Goal: Task Accomplishment & Management: Complete application form

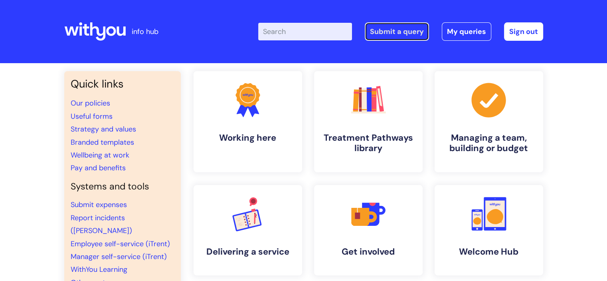
click at [397, 32] on link "Submit a query" at bounding box center [397, 31] width 64 height 18
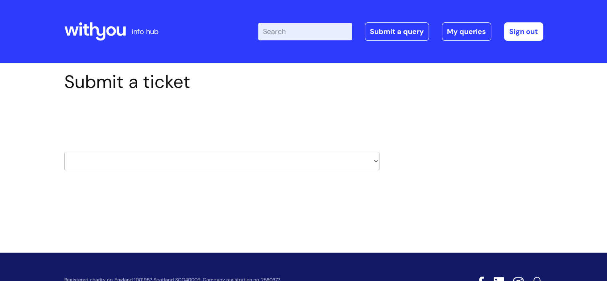
click at [195, 161] on select "HR / People IT and Support Clinical Drug Alerts Finance Accounts Data Support T…" at bounding box center [221, 161] width 315 height 18
select select "property_&_estates"
click at [64, 152] on select "HR / People IT and Support Clinical Drug Alerts Finance Accounts Data Support T…" at bounding box center [221, 161] width 315 height 18
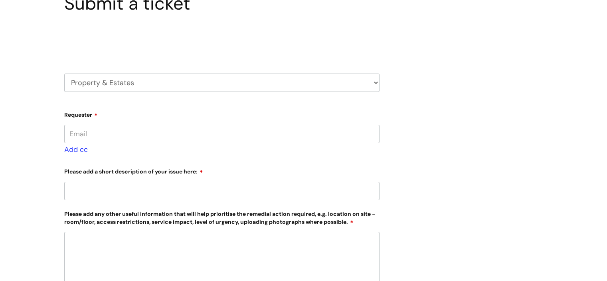
scroll to position [80, 0]
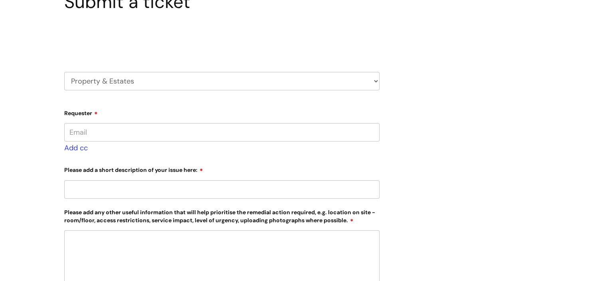
type input "clare.porter@wearewithyou.org.uk"
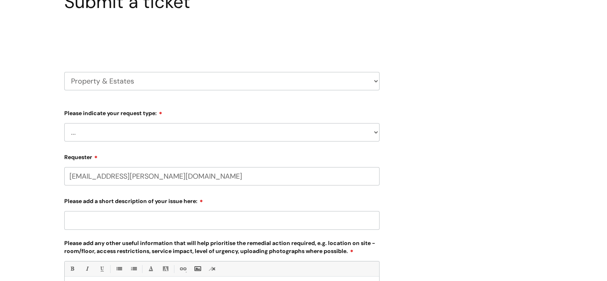
scroll to position [0, 0]
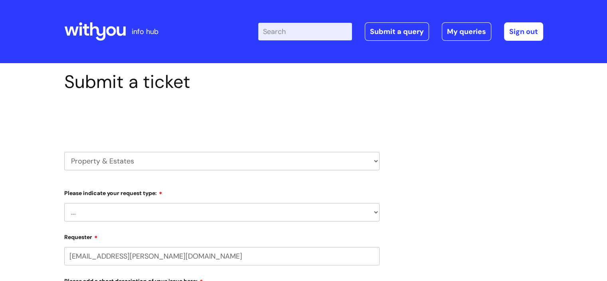
select select "80004286526"
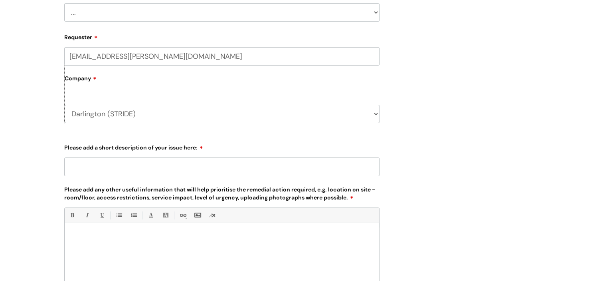
scroll to position [120, 0]
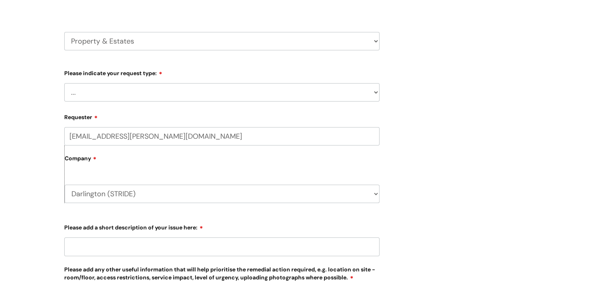
click at [180, 39] on select "HR / People IT and Support Clinical Drug Alerts Finance Accounts Data Support T…" at bounding box center [221, 41] width 315 height 18
click at [64, 32] on select "HR / People IT and Support Clinical Drug Alerts Finance Accounts Data Support T…" at bounding box center [221, 41] width 315 height 18
click at [151, 97] on select "... Facilities Support Lease/ Tenancy Agreements Health & Safety and Environmen…" at bounding box center [221, 92] width 315 height 18
select select "Facilities Support"
click at [64, 83] on select "... Facilities Support Lease/ Tenancy Agreements Health & Safety and Environmen…" at bounding box center [221, 92] width 315 height 18
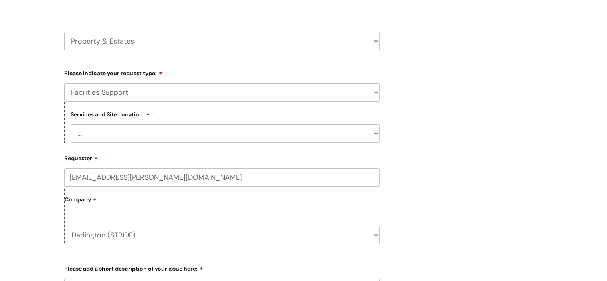
click at [149, 138] on select "... Cleethorpes Darlington Tubwell Darlington Coniscliffe Grimsby Preston Redca…" at bounding box center [225, 133] width 309 height 18
select select "Darlington Tubwell"
click at [71, 124] on select "... Cleethorpes Darlington Tubwell Darlington Coniscliffe Grimsby Preston Redca…" at bounding box center [225, 133] width 309 height 18
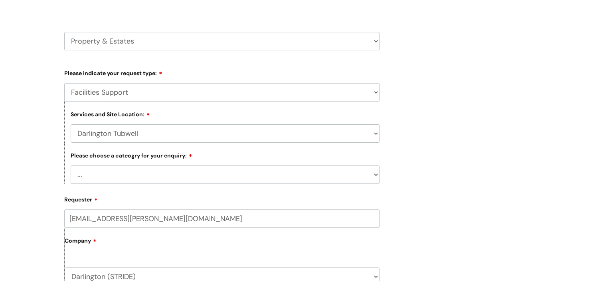
click at [144, 178] on select "... Electrical and Lighting Plumbing and Drainage Heating and Cooling Fixtures,…" at bounding box center [225, 174] width 309 height 18
select select "Windows and Doors incl. Shutters"
click at [71, 166] on select "... Electrical and Lighting Plumbing and Drainage Heating and Cooling Fixtures,…" at bounding box center [225, 174] width 309 height 18
